Goal: Task Accomplishment & Management: Manage account settings

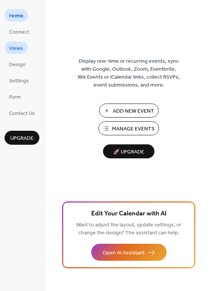
click at [16, 47] on span "Views" at bounding box center [16, 49] width 14 height 8
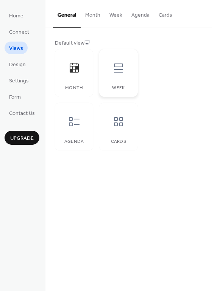
click at [116, 72] on icon at bounding box center [118, 67] width 9 height 9
click at [78, 71] on icon at bounding box center [73, 68] width 9 height 10
click at [76, 123] on icon at bounding box center [74, 122] width 12 height 12
click at [76, 72] on icon at bounding box center [73, 68] width 9 height 10
click at [93, 14] on button "Month" at bounding box center [92, 13] width 24 height 27
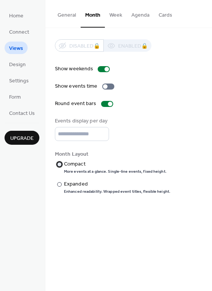
click at [60, 164] on div at bounding box center [59, 164] width 5 height 5
click at [20, 64] on span "Design" at bounding box center [17, 65] width 17 height 8
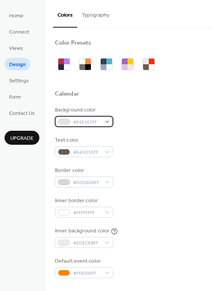
click at [105, 119] on div "#E6E4E2FF" at bounding box center [84, 121] width 58 height 11
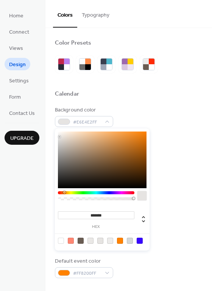
click at [128, 135] on div at bounding box center [102, 159] width 88 height 57
drag, startPoint x: 110, startPoint y: 214, endPoint x: 88, endPoint y: 213, distance: 22.7
click at [88, 213] on input "*******" at bounding box center [96, 215] width 76 height 8
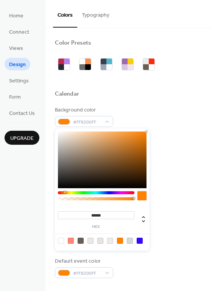
type input "*******"
click at [180, 97] on div "Calendar" at bounding box center [128, 95] width 147 height 10
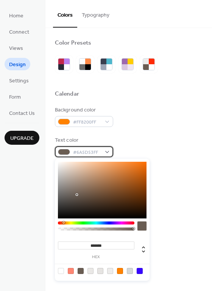
click at [108, 151] on div "#6A5D53FF" at bounding box center [84, 151] width 58 height 11
type input "*******"
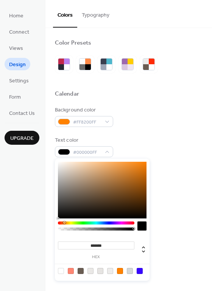
drag, startPoint x: 76, startPoint y: 193, endPoint x: 52, endPoint y: 225, distance: 39.7
click at [52, 225] on body "Home Connect Views Design Settings Form Contact Us Upgrade Design Upgrade Color…" at bounding box center [106, 145] width 212 height 291
click at [134, 128] on div "Background color #FF8200FF Text color #000000FF Border color #D5D8D8FF Inner bo…" at bounding box center [128, 192] width 147 height 172
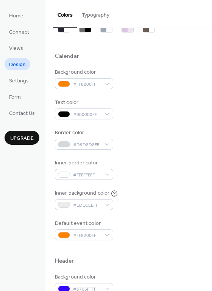
scroll to position [76, 0]
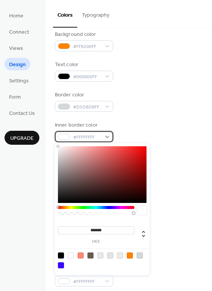
click at [104, 134] on div "#FFFFFFFF" at bounding box center [84, 136] width 58 height 11
click at [108, 205] on div "******* hex" at bounding box center [102, 209] width 94 height 132
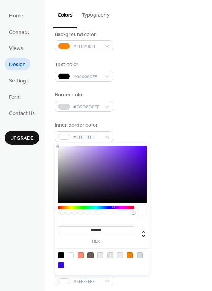
click at [113, 209] on div at bounding box center [96, 207] width 76 height 3
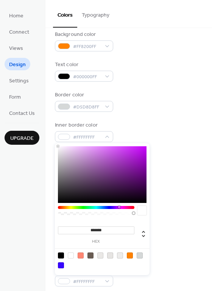
drag, startPoint x: 113, startPoint y: 208, endPoint x: 119, endPoint y: 154, distance: 54.3
click at [119, 155] on div "******* hex" at bounding box center [102, 209] width 94 height 132
click at [121, 154] on div at bounding box center [102, 174] width 88 height 57
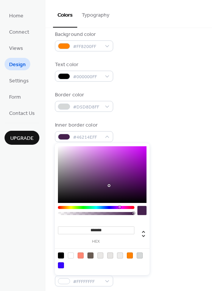
drag, startPoint x: 121, startPoint y: 154, endPoint x: 109, endPoint y: 185, distance: 33.9
click at [109, 185] on div at bounding box center [110, 186] width 2 height 2
drag, startPoint x: 109, startPoint y: 185, endPoint x: 131, endPoint y: 188, distance: 21.7
click at [131, 188] on div at bounding box center [131, 189] width 2 height 2
drag, startPoint x: 131, startPoint y: 188, endPoint x: 73, endPoint y: 167, distance: 62.0
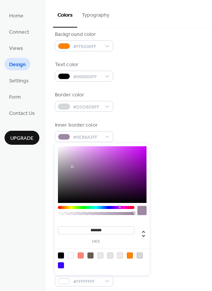
click at [73, 167] on div at bounding box center [73, 168] width 2 height 2
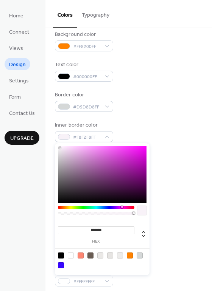
drag, startPoint x: 73, startPoint y: 167, endPoint x: 60, endPoint y: 148, distance: 22.6
click at [60, 148] on div at bounding box center [60, 148] width 2 height 2
drag, startPoint x: 60, startPoint y: 147, endPoint x: 120, endPoint y: 184, distance: 70.5
click at [120, 184] on div at bounding box center [121, 185] width 2 height 2
type input "*******"
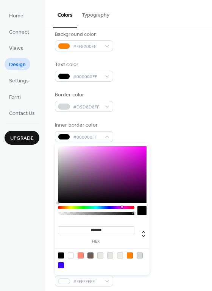
drag, startPoint x: 119, startPoint y: 183, endPoint x: 58, endPoint y: 205, distance: 65.2
click at [58, 205] on div "******* hex" at bounding box center [102, 209] width 94 height 132
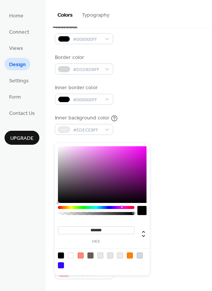
scroll to position [151, 0]
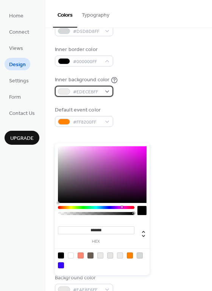
click at [102, 90] on div "#EDECEBFF" at bounding box center [84, 91] width 58 height 11
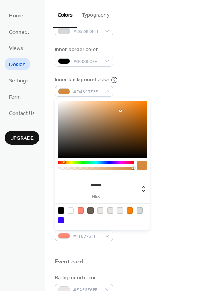
click at [120, 111] on div at bounding box center [102, 129] width 88 height 57
type input "*******"
drag, startPoint x: 120, startPoint y: 111, endPoint x: 51, endPoint y: 100, distance: 69.5
click at [51, 100] on body "Home Connect Views Design Settings Form Contact Us Upgrade Design Upgrade Color…" at bounding box center [106, 145] width 212 height 291
click at [149, 245] on div at bounding box center [128, 249] width 147 height 17
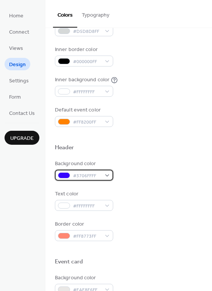
click at [105, 174] on div "#3706FFFF" at bounding box center [84, 175] width 58 height 11
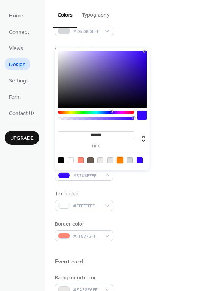
click at [120, 159] on div at bounding box center [120, 160] width 6 height 6
type input "*******"
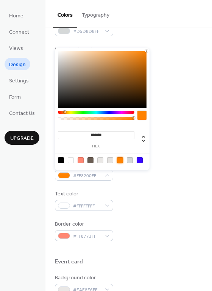
click at [148, 198] on div "Text color #FFFFFFFF" at bounding box center [128, 200] width 147 height 21
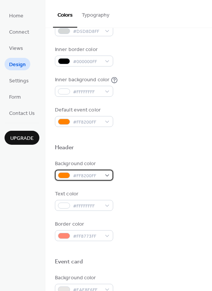
click at [105, 175] on div "#FF8200FF" at bounding box center [84, 175] width 58 height 11
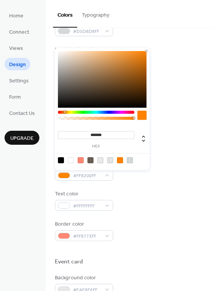
type input "*******"
click at [109, 112] on div at bounding box center [96, 112] width 76 height 3
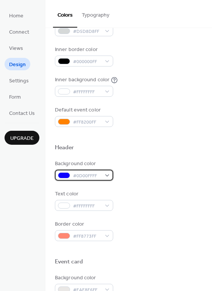
click at [93, 173] on span "#0D00FFFF" at bounding box center [87, 176] width 28 height 8
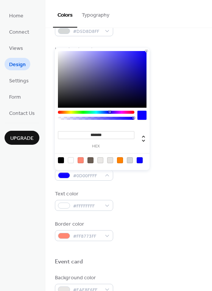
drag, startPoint x: 106, startPoint y: 133, endPoint x: 53, endPoint y: 132, distance: 52.9
click at [53, 132] on body "Home Connect Views Design Settings Form Contact Us Upgrade Design Upgrade Color…" at bounding box center [106, 145] width 212 height 291
paste input
type input "*******"
click at [140, 238] on div "Border color #FF8773FF" at bounding box center [128, 230] width 147 height 21
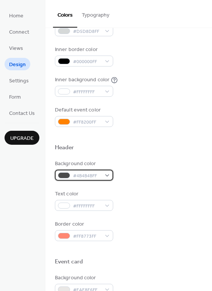
click at [98, 173] on span "#4B4B4BFF" at bounding box center [87, 176] width 28 height 8
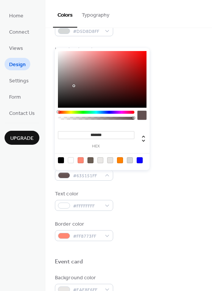
drag, startPoint x: 104, startPoint y: 93, endPoint x: 73, endPoint y: 86, distance: 31.3
click at [73, 86] on div at bounding box center [102, 79] width 88 height 57
drag, startPoint x: 106, startPoint y: 133, endPoint x: 91, endPoint y: 133, distance: 15.5
click at [91, 133] on input "*******" at bounding box center [96, 135] width 76 height 8
paste input
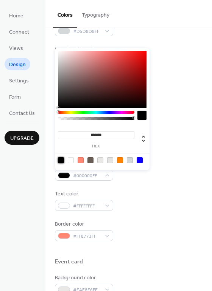
click at [120, 161] on div at bounding box center [120, 160] width 6 height 6
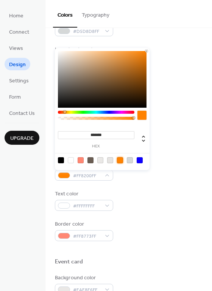
click at [61, 157] on div at bounding box center [61, 160] width 6 height 6
drag, startPoint x: 108, startPoint y: 134, endPoint x: 91, endPoint y: 136, distance: 17.6
click at [91, 136] on input "*******" at bounding box center [96, 135] width 76 height 8
paste input
type input "*******"
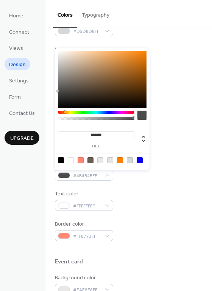
click at [140, 207] on div "Text color #FFFFFFFF" at bounding box center [128, 200] width 147 height 21
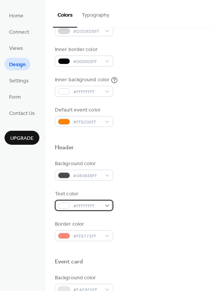
click at [105, 208] on div "#FFFFFFFF" at bounding box center [84, 205] width 58 height 11
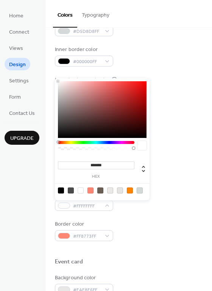
click at [130, 189] on div at bounding box center [130, 190] width 6 height 6
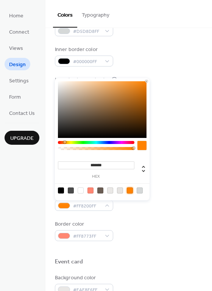
click at [78, 188] on div at bounding box center [80, 190] width 6 height 6
type input "*******"
click at [124, 212] on div "Background color #4B4B4BFF Text color #FFFFFFFF Border color #FF8773FF" at bounding box center [128, 200] width 147 height 81
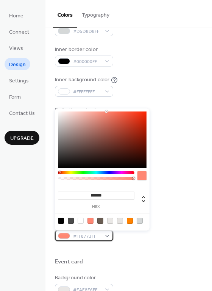
click at [101, 233] on div "#FF8773FF" at bounding box center [84, 235] width 58 height 11
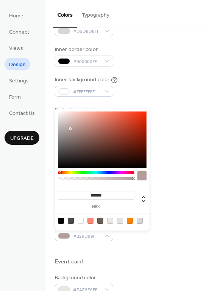
type input "*******"
drag, startPoint x: 78, startPoint y: 140, endPoint x: 54, endPoint y: 110, distance: 38.2
click at [54, 110] on body "Home Connect Views Design Settings Form Contact Us Upgrade Design Upgrade Color…" at bounding box center [106, 145] width 212 height 291
click at [159, 185] on div "Background color #4B4B4BFF Text color #FFFFFFFF Border color #FFFFFFFF" at bounding box center [128, 200] width 147 height 81
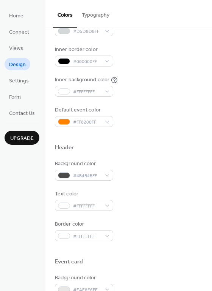
click at [153, 179] on div "Background color #4B4B4BFF" at bounding box center [128, 170] width 147 height 21
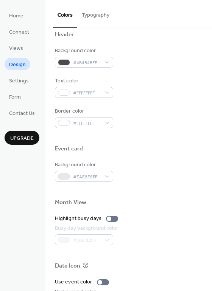
scroll to position [302, 0]
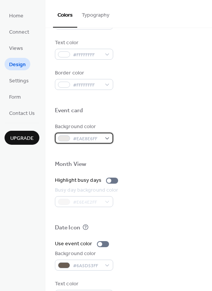
click at [107, 136] on div "#EAE8E6FF" at bounding box center [84, 138] width 58 height 11
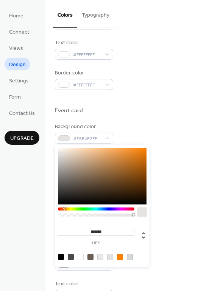
type input "*******"
drag, startPoint x: 74, startPoint y: 184, endPoint x: 55, endPoint y: 145, distance: 42.9
click at [55, 145] on div "******* hex" at bounding box center [102, 205] width 94 height 124
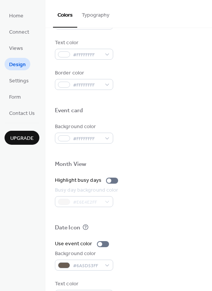
click at [134, 124] on div "Background color #FFFFFFFF" at bounding box center [128, 133] width 147 height 21
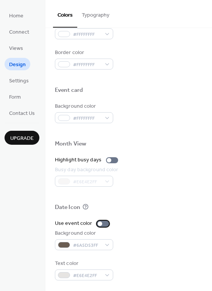
click at [97, 222] on div at bounding box center [99, 223] width 5 height 5
click at [107, 245] on div "#6A5D53FF" at bounding box center [84, 244] width 58 height 11
click at [107, 241] on div "#6A5D53FF" at bounding box center [84, 244] width 58 height 11
drag, startPoint x: 101, startPoint y: 222, endPoint x: 104, endPoint y: 224, distance: 3.9
click at [102, 222] on div at bounding box center [103, 224] width 12 height 6
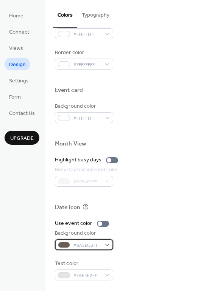
click at [105, 246] on div "#6A5D53FF" at bounding box center [84, 244] width 58 height 11
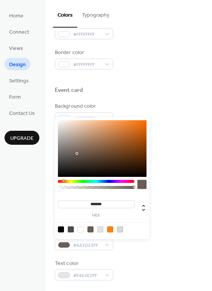
click at [61, 228] on div at bounding box center [61, 229] width 6 height 6
type input "*******"
click at [133, 248] on div "Background color #000000FF" at bounding box center [128, 239] width 147 height 21
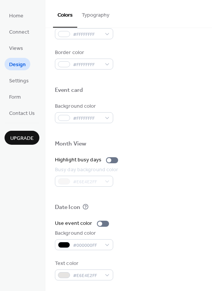
click at [128, 255] on div "Use event color Background color #000000FF Text color #E6E4E2FF" at bounding box center [128, 249] width 147 height 61
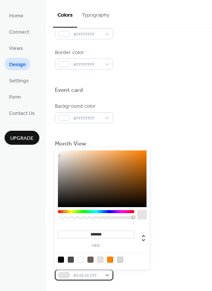
click at [105, 273] on div "#E6E4E2FF" at bounding box center [84, 274] width 58 height 11
click at [62, 258] on div at bounding box center [61, 259] width 6 height 6
type input "*******"
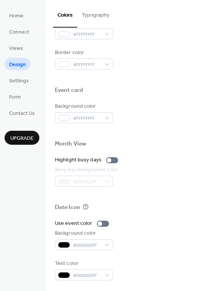
click at [157, 239] on div "Background color #000000FF" at bounding box center [128, 239] width 147 height 21
click at [105, 243] on div "#000000FF" at bounding box center [84, 244] width 58 height 11
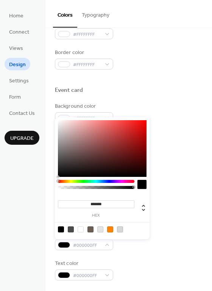
click at [102, 204] on input "*******" at bounding box center [96, 204] width 76 height 8
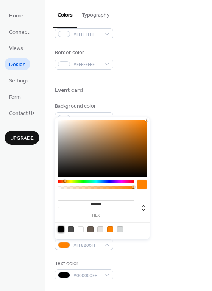
type input "*******"
click at [176, 182] on div "Busy day background color #E6E4E2FF" at bounding box center [128, 176] width 147 height 21
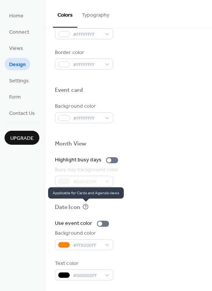
scroll to position [285, 0]
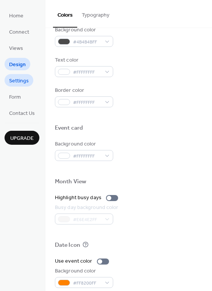
click at [23, 80] on span "Settings" at bounding box center [19, 81] width 20 height 8
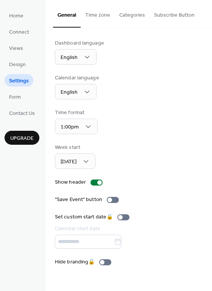
click at [92, 15] on button "Time zone" at bounding box center [97, 13] width 34 height 27
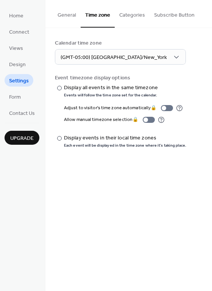
click at [131, 13] on button "Categories" at bounding box center [131, 13] width 35 height 27
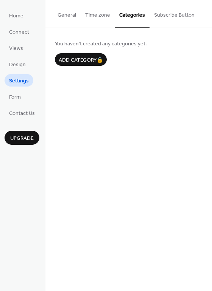
click at [181, 14] on button "Subscribe Button" at bounding box center [173, 13] width 49 height 27
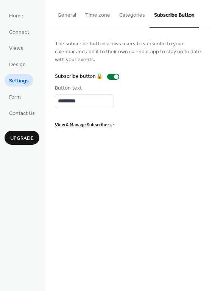
click at [70, 15] on button "General" at bounding box center [67, 13] width 28 height 27
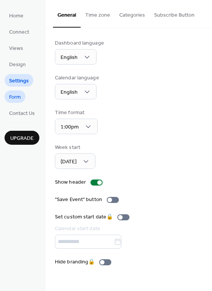
click at [19, 97] on span "Form" at bounding box center [15, 97] width 12 height 8
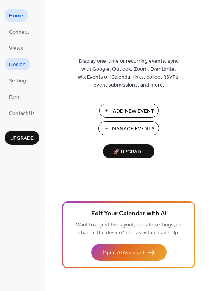
click at [19, 61] on span "Design" at bounding box center [17, 65] width 17 height 8
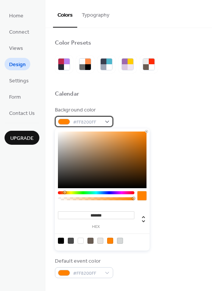
click at [106, 122] on div "#FF8200FF" at bounding box center [84, 121] width 58 height 11
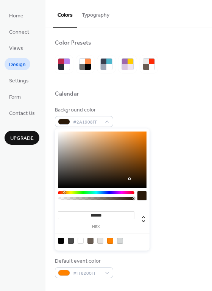
type input "*******"
drag, startPoint x: 122, startPoint y: 139, endPoint x: 130, endPoint y: 179, distance: 41.2
click at [130, 179] on div at bounding box center [102, 159] width 88 height 57
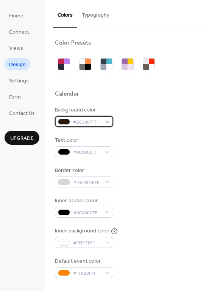
click at [105, 119] on div "#281807FF" at bounding box center [84, 121] width 58 height 11
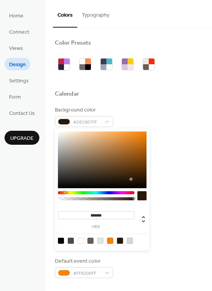
drag, startPoint x: 104, startPoint y: 214, endPoint x: 90, endPoint y: 213, distance: 14.4
click at [90, 213] on input "*******" at bounding box center [96, 215] width 76 height 8
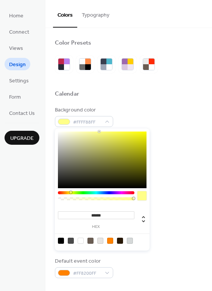
type input "*******"
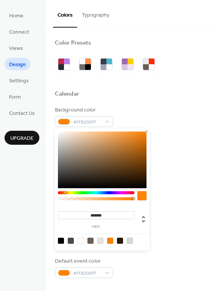
click at [155, 125] on div "Background color #FF8200FF" at bounding box center [128, 116] width 147 height 21
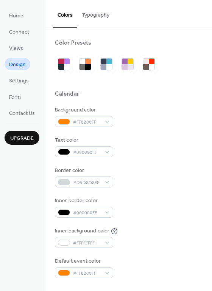
scroll to position [38, 0]
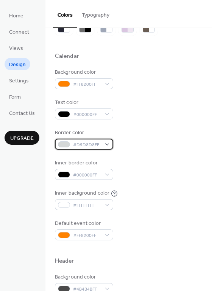
click at [107, 142] on div "#D5D8D8FF" at bounding box center [84, 144] width 58 height 11
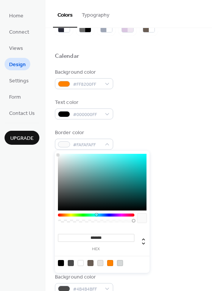
type input "*******"
drag, startPoint x: 63, startPoint y: 164, endPoint x: 57, endPoint y: 153, distance: 12.2
click at [58, 154] on div at bounding box center [102, 182] width 88 height 57
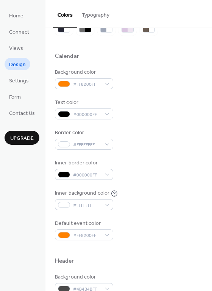
click at [145, 114] on div "Text color #000000FF" at bounding box center [128, 109] width 147 height 21
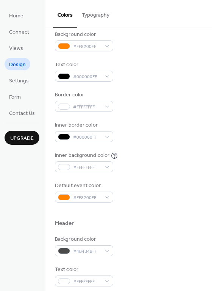
scroll to position [113, 0]
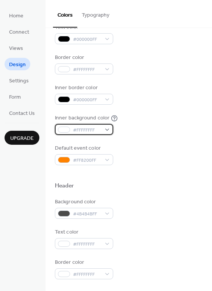
click at [106, 131] on div "#FFFFFFFF" at bounding box center [84, 129] width 58 height 11
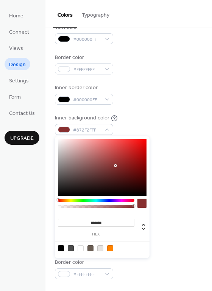
drag, startPoint x: 95, startPoint y: 153, endPoint x: 116, endPoint y: 165, distance: 23.9
click at [116, 165] on div at bounding box center [102, 167] width 88 height 57
type input "*******"
drag, startPoint x: 115, startPoint y: 165, endPoint x: 42, endPoint y: 137, distance: 79.0
click at [42, 137] on body "Home Connect Views Design Settings Form Contact Us Upgrade Design Upgrade Color…" at bounding box center [106, 145] width 212 height 291
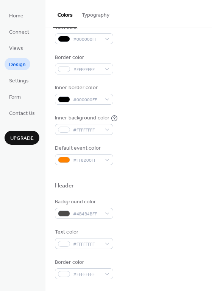
click at [157, 107] on div "Background color #FF8200FF Text color #000000FF Border color #FFFFFFFF Inner bo…" at bounding box center [128, 79] width 147 height 172
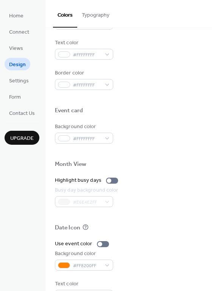
scroll to position [323, 0]
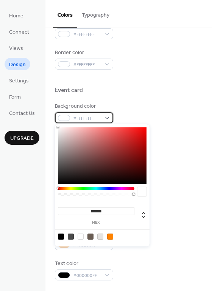
click at [105, 117] on div "#FFFFFFFF" at bounding box center [84, 117] width 58 height 11
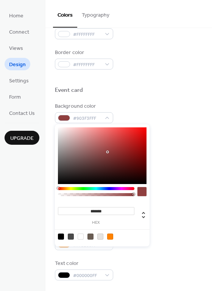
drag, startPoint x: 104, startPoint y: 144, endPoint x: 108, endPoint y: 152, distance: 9.0
click at [108, 152] on div at bounding box center [102, 155] width 88 height 57
type input "*******"
drag, startPoint x: 108, startPoint y: 152, endPoint x: 55, endPoint y: 124, distance: 59.8
click at [55, 124] on div "******* hex" at bounding box center [102, 185] width 94 height 124
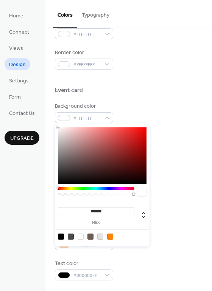
click at [135, 91] on div "Event card" at bounding box center [128, 91] width 147 height 10
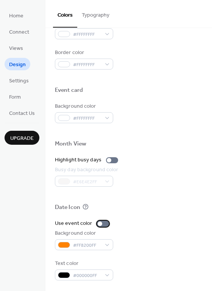
click at [97, 222] on div at bounding box center [103, 224] width 12 height 6
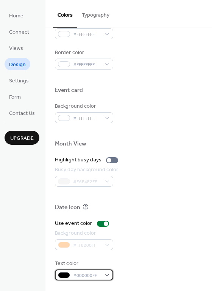
click at [105, 273] on div "#000000FF" at bounding box center [84, 274] width 58 height 11
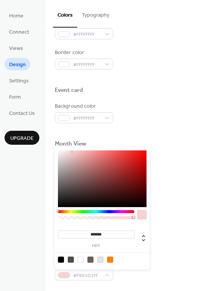
drag, startPoint x: 85, startPoint y: 173, endPoint x: 72, endPoint y: 152, distance: 25.3
click at [72, 152] on div at bounding box center [102, 178] width 88 height 57
type input "*******"
drag, startPoint x: 73, startPoint y: 156, endPoint x: 58, endPoint y: 214, distance: 60.2
click at [58, 214] on div "******* hex" at bounding box center [102, 208] width 94 height 122
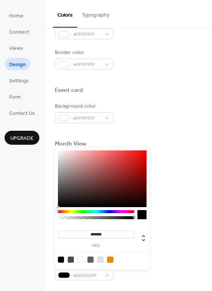
click at [170, 235] on div "Background color #FF8200FF" at bounding box center [128, 239] width 147 height 21
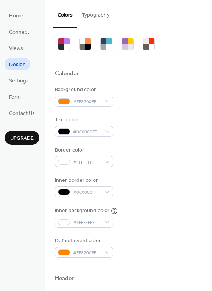
scroll to position [0, 0]
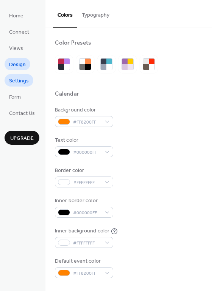
click at [15, 77] on span "Settings" at bounding box center [19, 81] width 20 height 8
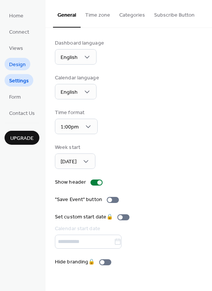
click at [17, 61] on span "Design" at bounding box center [17, 65] width 17 height 8
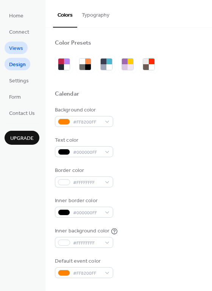
click at [19, 45] on span "Views" at bounding box center [16, 49] width 14 height 8
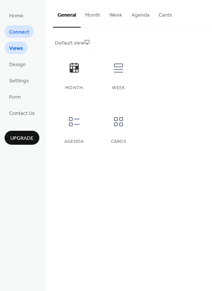
click at [17, 31] on span "Connect" at bounding box center [19, 32] width 20 height 8
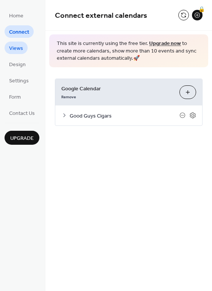
click at [18, 48] on span "Views" at bounding box center [16, 49] width 14 height 8
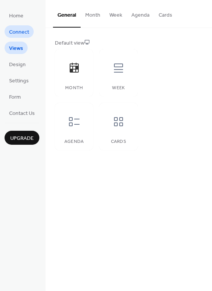
click at [20, 30] on span "Connect" at bounding box center [19, 32] width 20 height 8
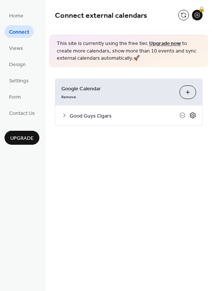
click at [190, 116] on icon at bounding box center [192, 115] width 7 height 7
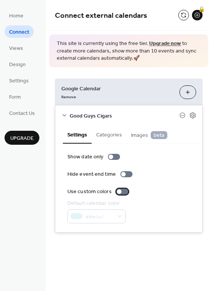
click at [118, 191] on div at bounding box center [119, 191] width 5 height 5
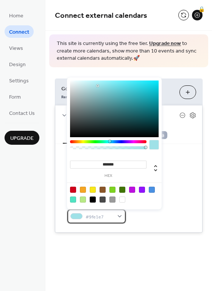
click at [118, 215] on div "#9fe1e7" at bounding box center [96, 216] width 58 height 14
click at [82, 188] on div at bounding box center [83, 190] width 6 height 6
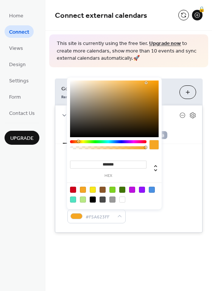
drag, startPoint x: 119, startPoint y: 165, endPoint x: 103, endPoint y: 166, distance: 15.5
click at [103, 166] on input "*******" at bounding box center [108, 165] width 76 height 8
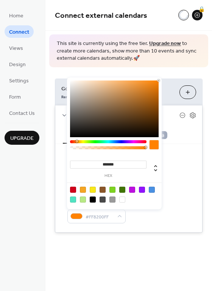
type input "*******"
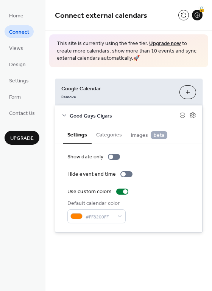
click at [165, 222] on div "Default calendar color #FF8200FF" at bounding box center [128, 211] width 122 height 24
click at [136, 134] on span "Images beta" at bounding box center [149, 135] width 36 height 8
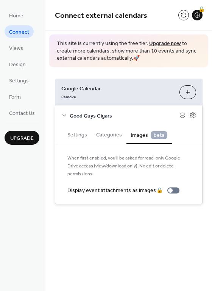
click at [113, 134] on button "Categories" at bounding box center [108, 133] width 35 height 17
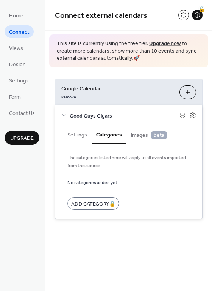
click at [82, 134] on button "Settings" at bounding box center [77, 133] width 29 height 17
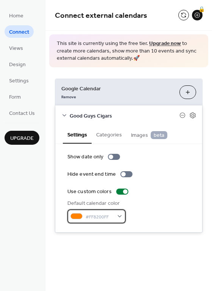
click at [113, 216] on div "#FF8200FF" at bounding box center [96, 216] width 58 height 14
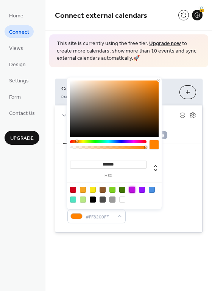
click at [132, 188] on div at bounding box center [132, 190] width 6 height 6
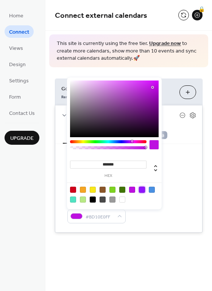
click at [140, 189] on div at bounding box center [142, 190] width 6 height 6
type input "*******"
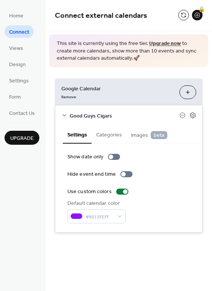
click at [144, 216] on div "Default calendar color #9013FEFF" at bounding box center [128, 211] width 122 height 24
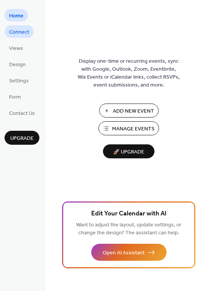
click at [25, 28] on span "Connect" at bounding box center [19, 32] width 20 height 8
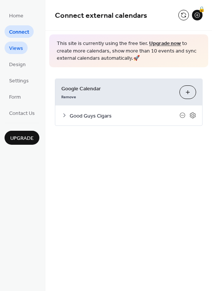
click at [18, 46] on span "Views" at bounding box center [16, 49] width 14 height 8
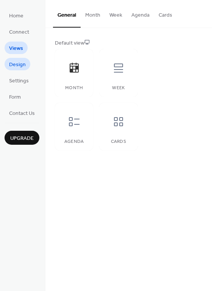
click at [18, 63] on span "Design" at bounding box center [17, 65] width 17 height 8
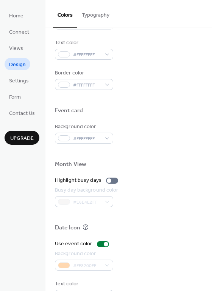
scroll to position [323, 0]
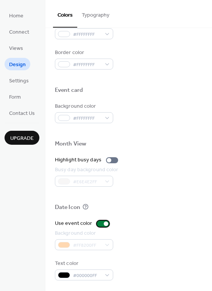
click at [103, 224] on div at bounding box center [105, 223] width 5 height 5
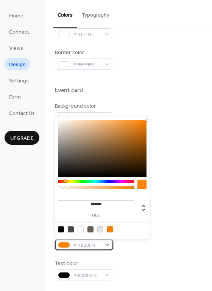
click at [106, 245] on div "#FF8200FF" at bounding box center [84, 244] width 58 height 11
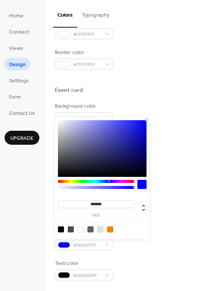
type input "*******"
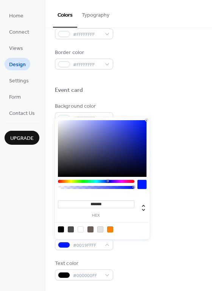
click at [107, 181] on div at bounding box center [96, 181] width 76 height 3
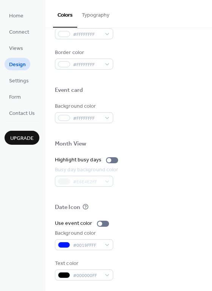
click at [134, 257] on div "Use event color Background color #0019FFFF Text color #000000FF" at bounding box center [128, 249] width 147 height 61
click at [107, 273] on div "#000000FF" at bounding box center [84, 274] width 58 height 11
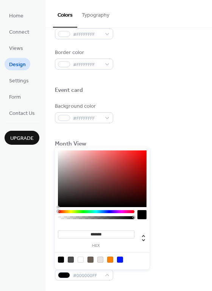
type input "*******"
drag, startPoint x: 65, startPoint y: 161, endPoint x: 55, endPoint y: 146, distance: 18.2
click at [55, 146] on div "******* hex" at bounding box center [102, 208] width 94 height 124
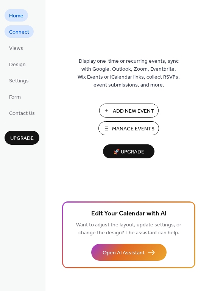
click at [24, 32] on span "Connect" at bounding box center [19, 32] width 20 height 8
click at [16, 49] on span "Views" at bounding box center [16, 49] width 14 height 8
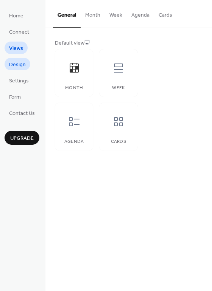
click at [20, 61] on span "Design" at bounding box center [17, 65] width 17 height 8
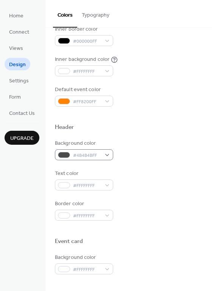
scroll to position [134, 0]
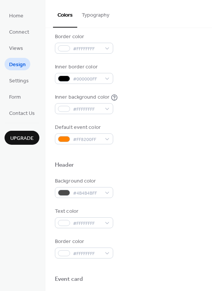
click at [26, 137] on span "Upgrade" at bounding box center [21, 138] width 23 height 8
click at [102, 17] on button "Typography" at bounding box center [95, 13] width 37 height 27
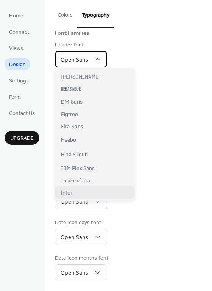
scroll to position [113, 0]
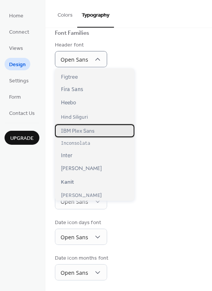
click at [85, 130] on span "IBM Plex Sans" at bounding box center [78, 130] width 34 height 7
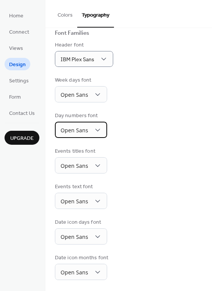
click at [85, 130] on span "Open Sans" at bounding box center [74, 130] width 28 height 7
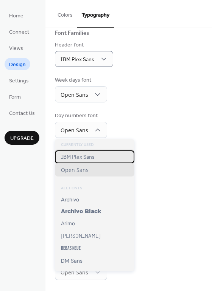
click at [82, 158] on span "IBM Plex Sans" at bounding box center [78, 156] width 34 height 7
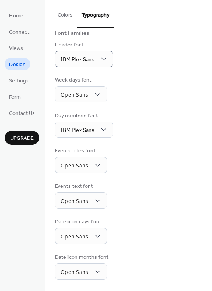
scroll to position [54, 0]
click at [79, 199] on span "Open Sans" at bounding box center [74, 200] width 28 height 7
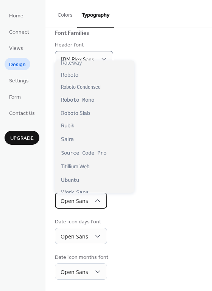
scroll to position [572, 0]
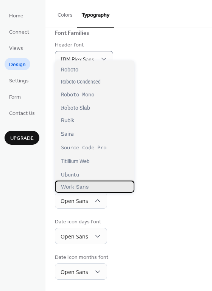
click at [80, 186] on span "Work Sans" at bounding box center [75, 187] width 28 height 6
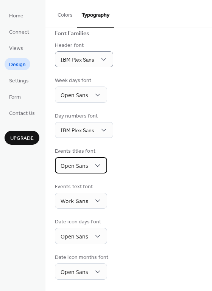
click at [85, 164] on span "Open Sans" at bounding box center [74, 165] width 28 height 7
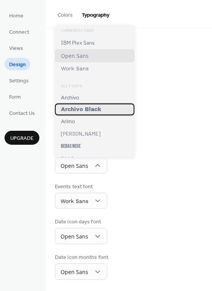
click at [80, 112] on span "Archivo Black" at bounding box center [81, 110] width 40 height 6
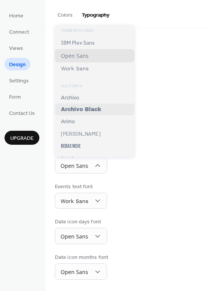
scroll to position [54, 0]
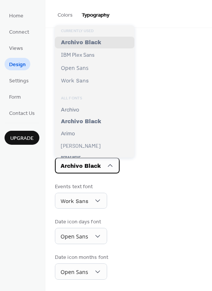
click at [86, 165] on span "Archivo Black" at bounding box center [80, 166] width 40 height 6
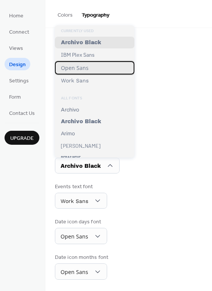
click at [73, 71] on span "Open Sans" at bounding box center [75, 67] width 28 height 7
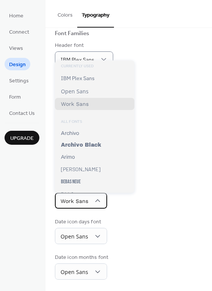
click at [85, 200] on span "Work Sans" at bounding box center [74, 201] width 28 height 6
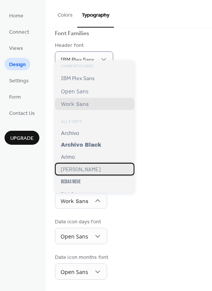
click at [74, 172] on span "Barlow" at bounding box center [80, 169] width 39 height 6
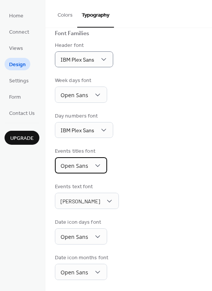
click at [87, 164] on div "Open Sans" at bounding box center [81, 165] width 52 height 16
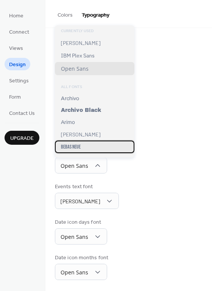
click at [77, 148] on span "Bebas Neue" at bounding box center [71, 147] width 20 height 6
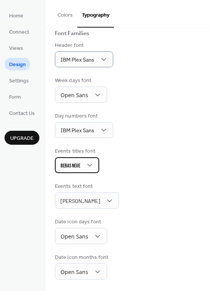
click at [82, 167] on div "Bebas Neue" at bounding box center [77, 165] width 44 height 16
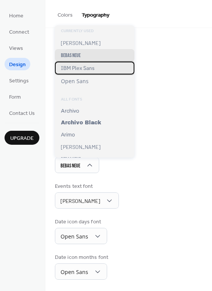
click at [78, 70] on span "IBM Plex Sans" at bounding box center [78, 68] width 34 height 7
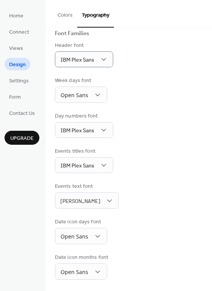
scroll to position [54, 0]
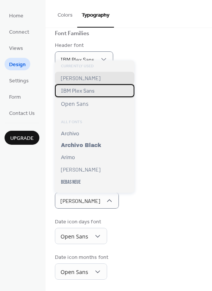
click at [84, 88] on span "IBM Plex Sans" at bounding box center [78, 90] width 34 height 7
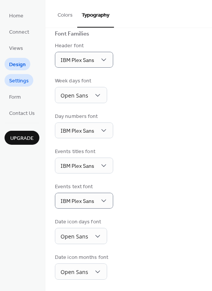
click at [22, 80] on span "Settings" at bounding box center [19, 81] width 20 height 8
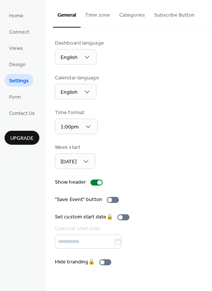
click at [136, 11] on button "Categories" at bounding box center [131, 13] width 35 height 27
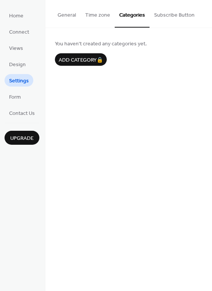
click at [164, 14] on button "Subscribe Button" at bounding box center [173, 13] width 49 height 27
